Goal: Information Seeking & Learning: Find contact information

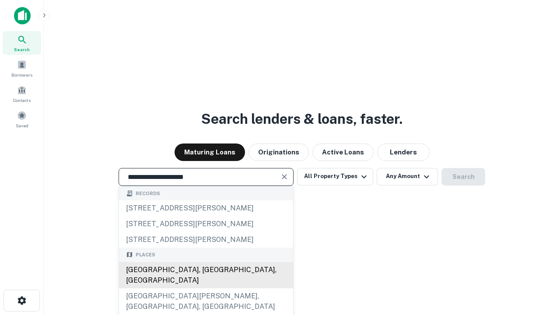
click at [206, 288] on div "[GEOGRAPHIC_DATA], [GEOGRAPHIC_DATA], [GEOGRAPHIC_DATA]" at bounding box center [206, 275] width 174 height 26
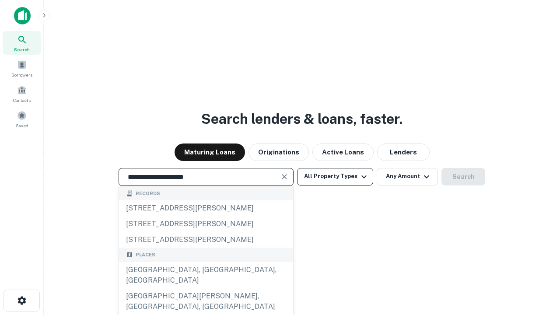
type input "**********"
click at [335, 176] on button "All Property Types" at bounding box center [335, 176] width 76 height 17
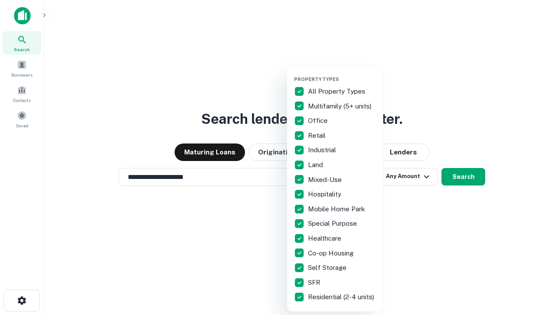
click at [342, 73] on button "button" at bounding box center [342, 73] width 96 height 0
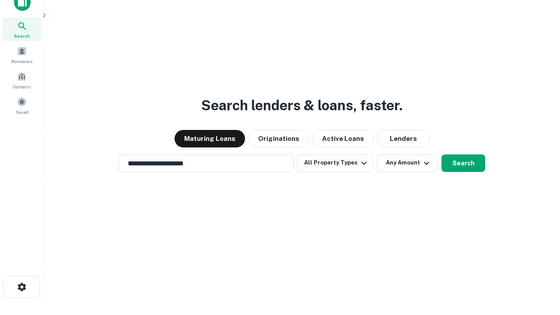
scroll to position [5, 105]
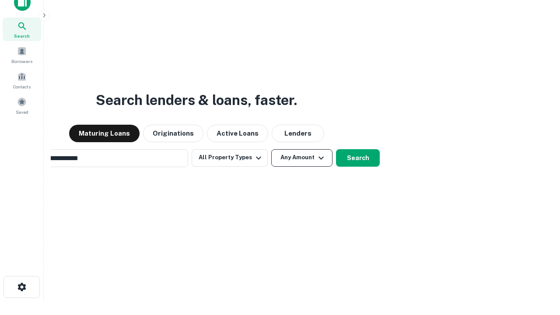
click at [271, 149] on button "Any Amount" at bounding box center [301, 157] width 61 height 17
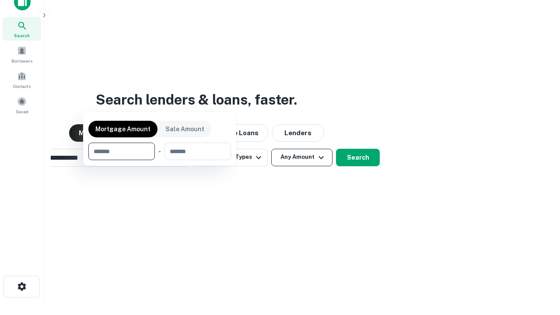
scroll to position [63, 247]
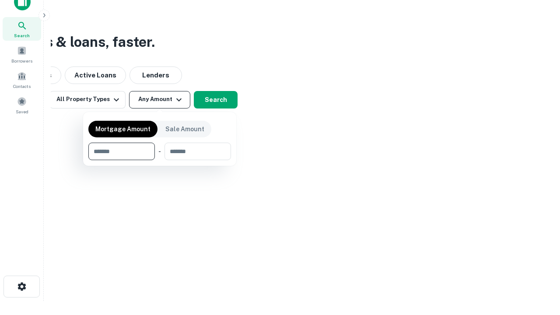
type input "*******"
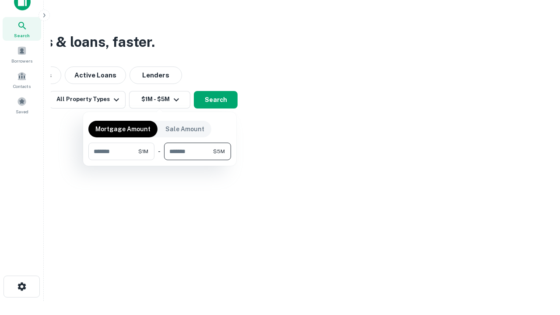
type input "*******"
click at [160, 160] on button "button" at bounding box center [159, 160] width 143 height 0
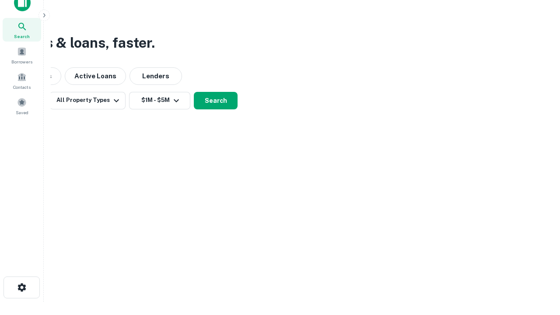
scroll to position [5, 161]
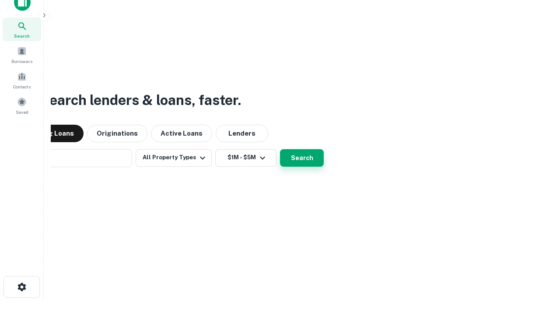
click at [280, 149] on button "Search" at bounding box center [302, 157] width 44 height 17
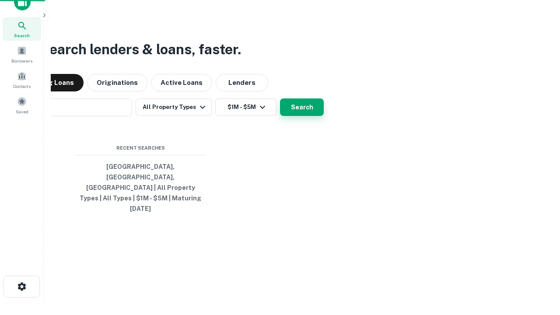
scroll to position [23, 247]
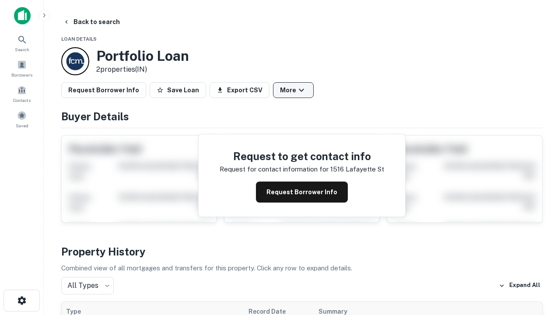
click at [293, 90] on button "More" at bounding box center [293, 90] width 41 height 16
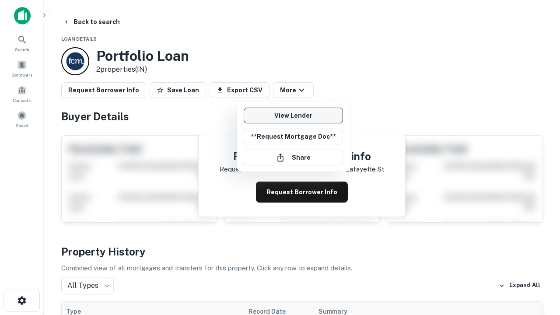
click at [293, 115] on link "View Lender" at bounding box center [293, 116] width 99 height 16
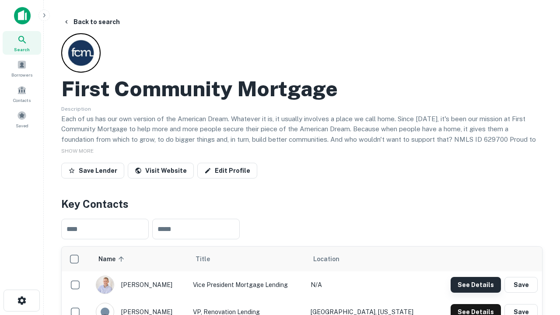
click at [475, 284] on button "See Details" at bounding box center [475, 285] width 50 height 16
click at [21, 300] on icon "button" at bounding box center [22, 300] width 10 height 10
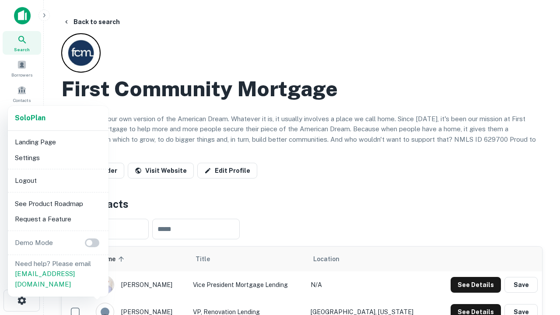
click at [58, 180] on li "Logout" at bounding box center [58, 181] width 94 height 16
